Goal: Task Accomplishment & Management: Manage account settings

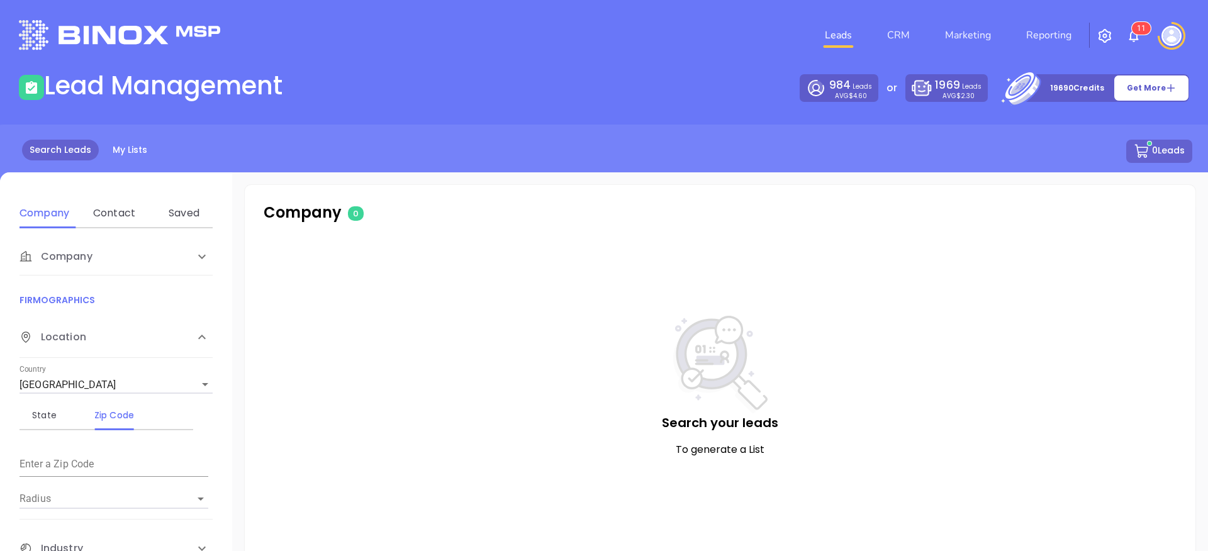
click at [1163, 36] on img at bounding box center [1171, 36] width 20 height 20
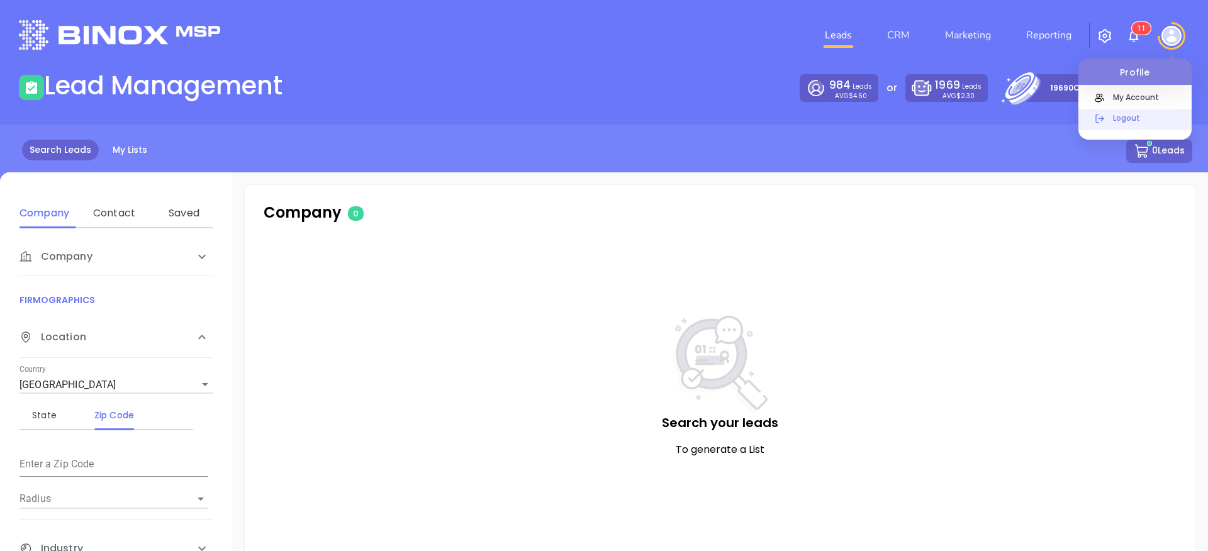
click at [1124, 118] on p "Logout" at bounding box center [1148, 117] width 85 height 13
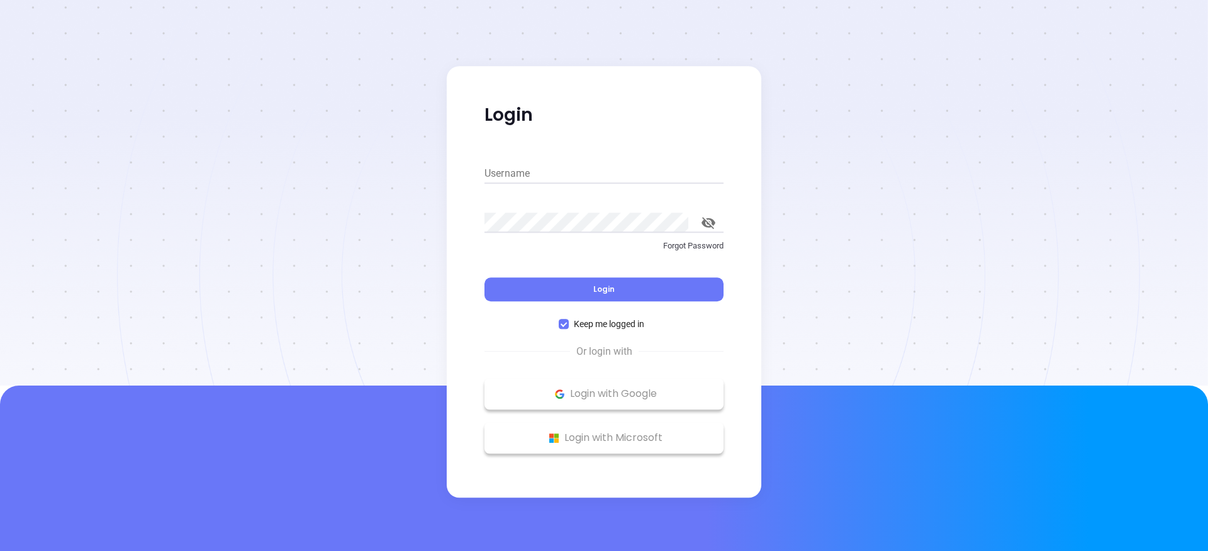
type input "[PERSON_NAME][EMAIL_ADDRESS][DOMAIN_NAME]"
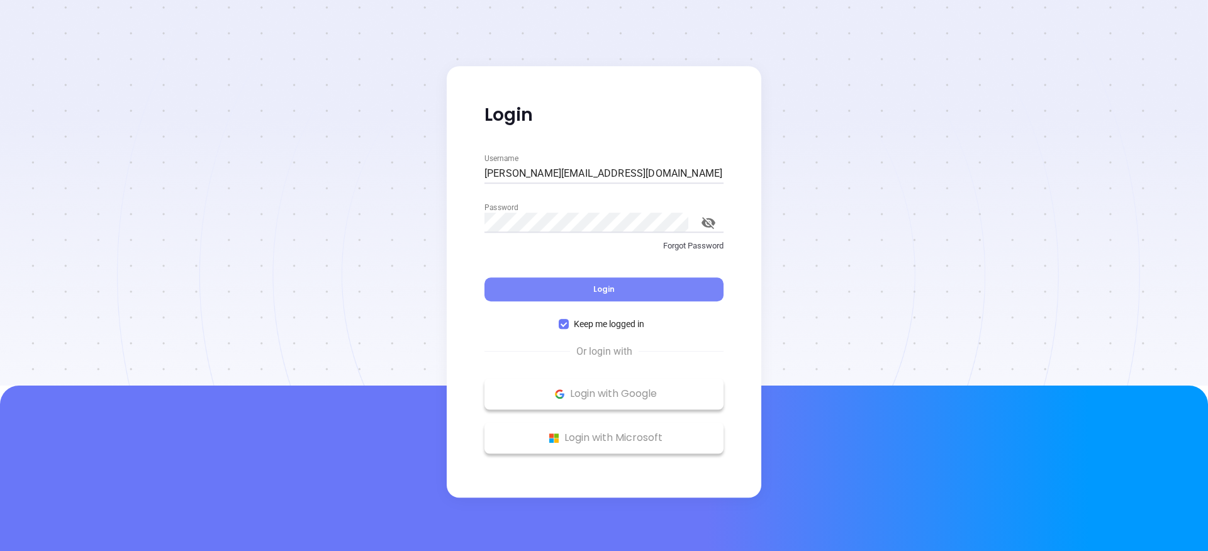
click at [589, 294] on button "Login" at bounding box center [603, 289] width 239 height 24
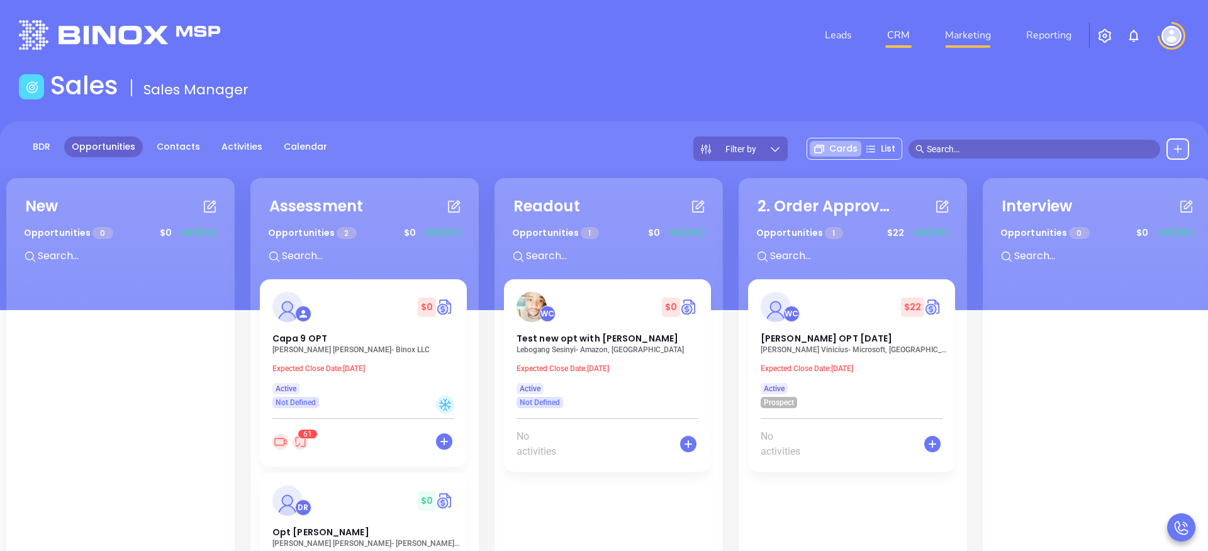
click at [968, 32] on link "Marketing" at bounding box center [968, 35] width 56 height 25
